Goal: Obtain resource: Download file/media

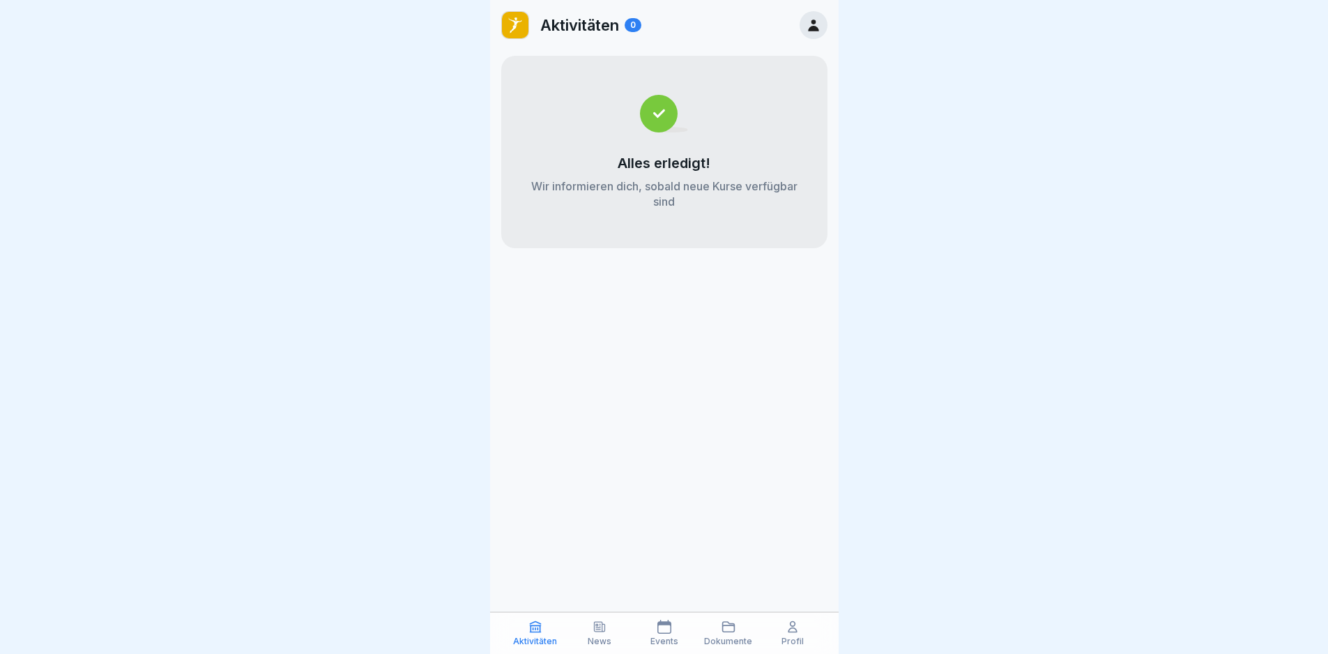
click at [605, 637] on p "News" at bounding box center [600, 642] width 24 height 10
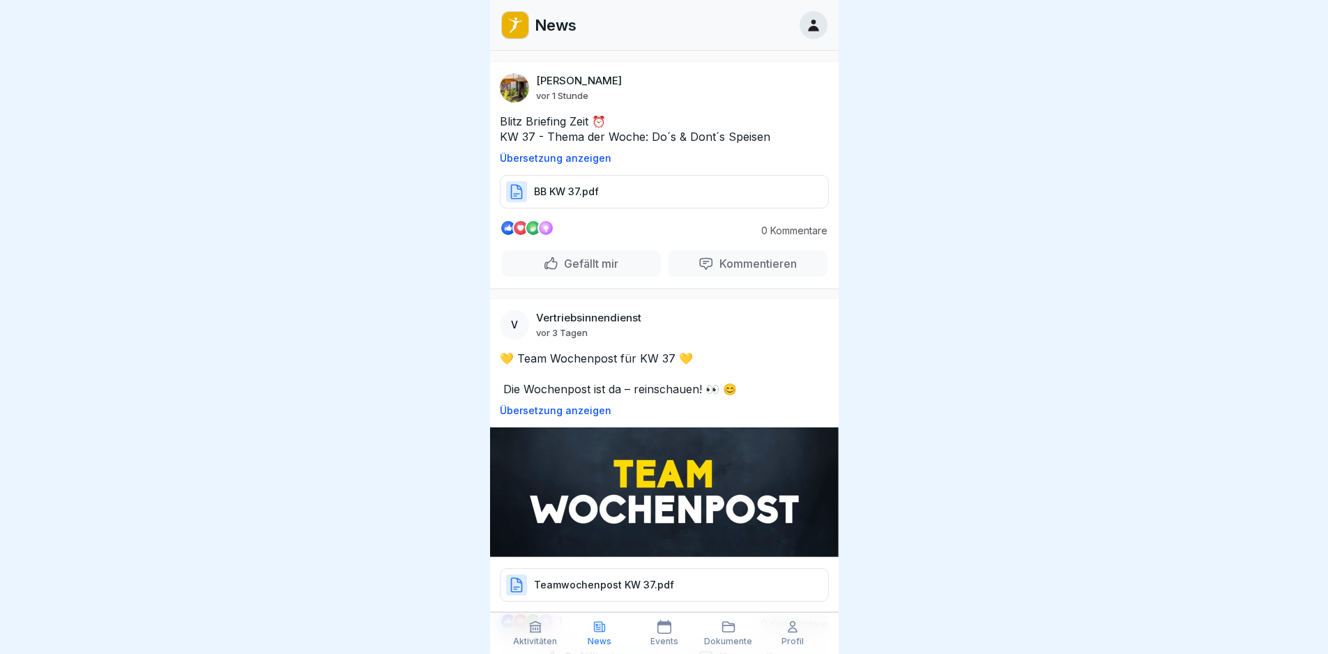
click at [618, 187] on div "BB KW 37.pdf" at bounding box center [664, 191] width 329 height 33
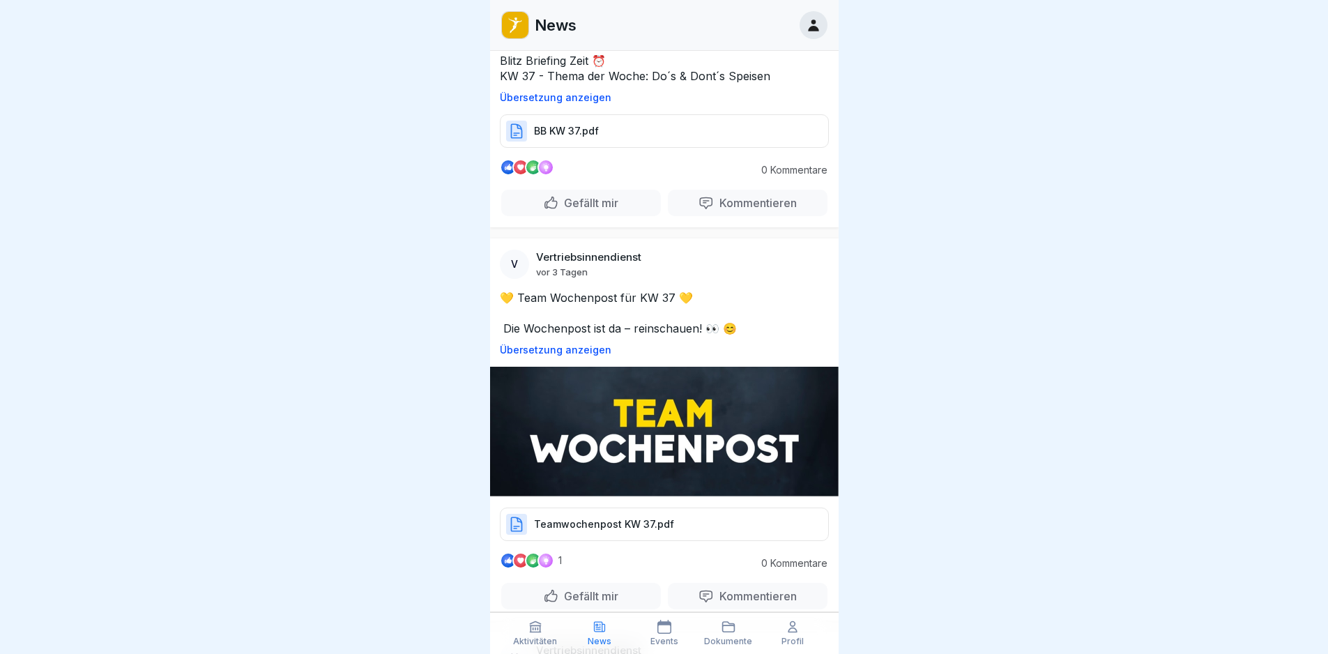
scroll to position [139, 0]
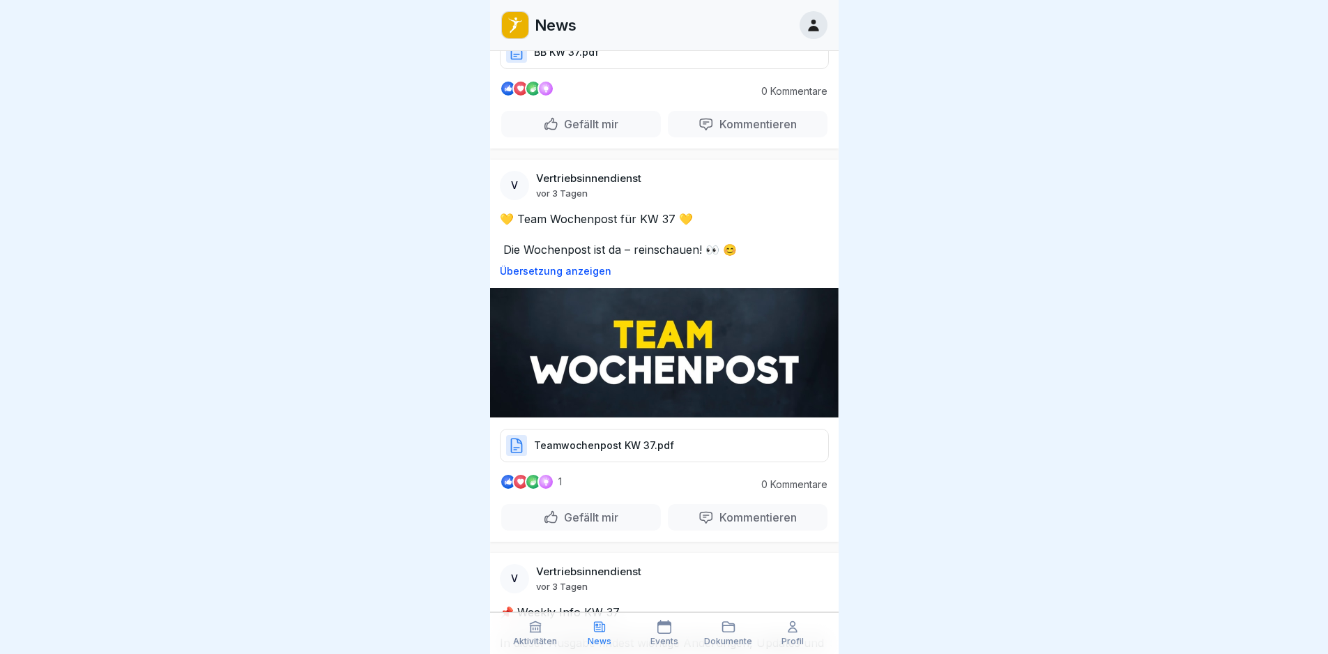
click at [602, 439] on p "Teamwochenpost KW 37.pdf" at bounding box center [604, 446] width 140 height 14
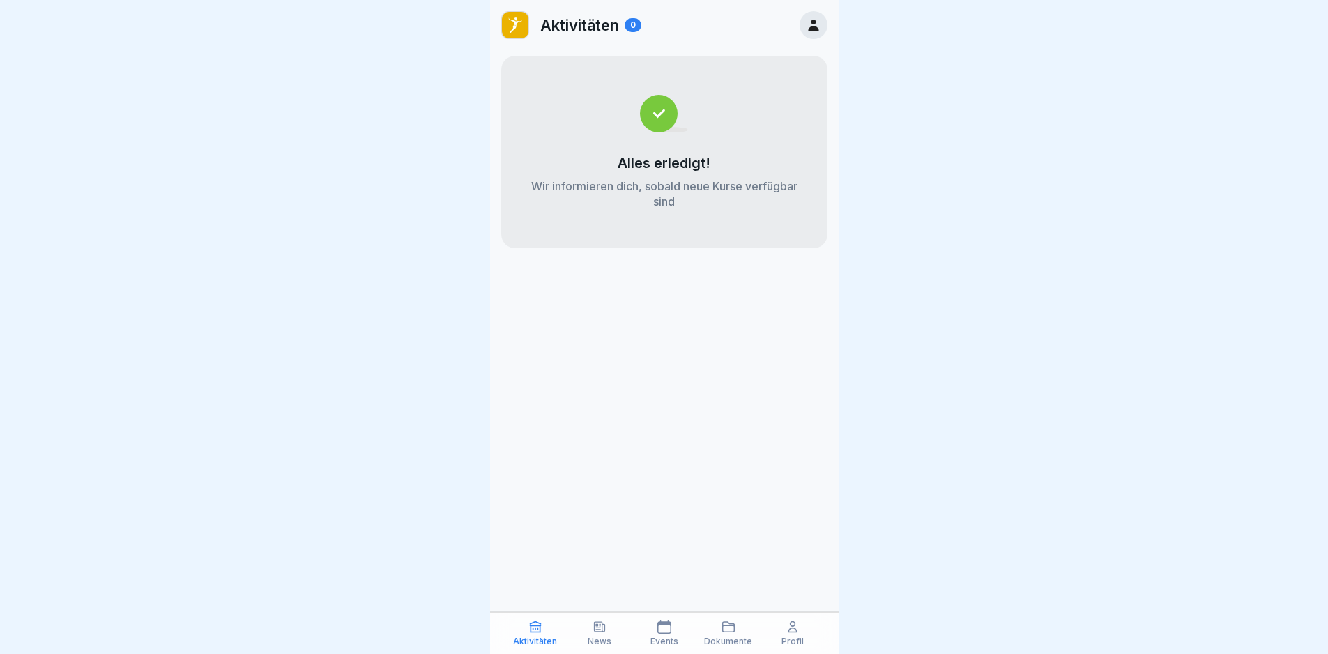
scroll to position [10, 0]
click at [598, 632] on icon at bounding box center [600, 627] width 14 height 14
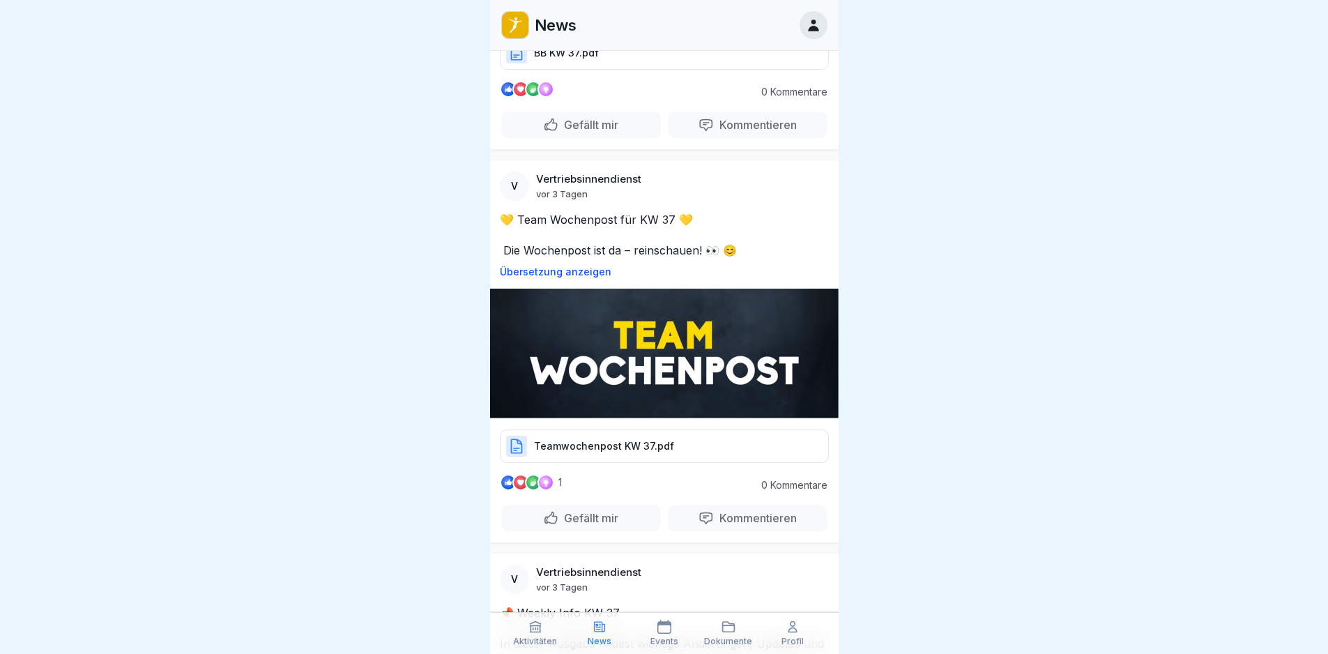
scroll to position [139, 0]
click at [653, 443] on p "Teamwochenpost KW 37.pdf" at bounding box center [604, 446] width 140 height 14
